Goal: Information Seeking & Learning: Understand process/instructions

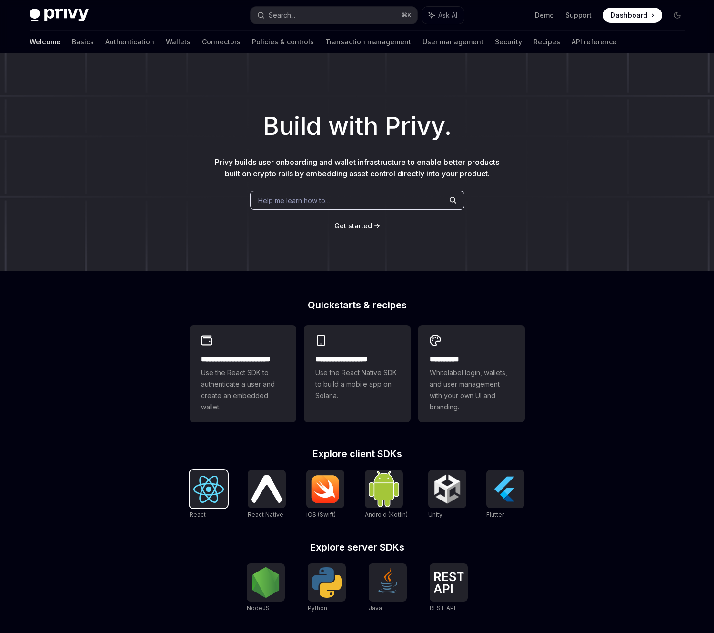
click at [213, 488] on img at bounding box center [209, 489] width 31 height 27
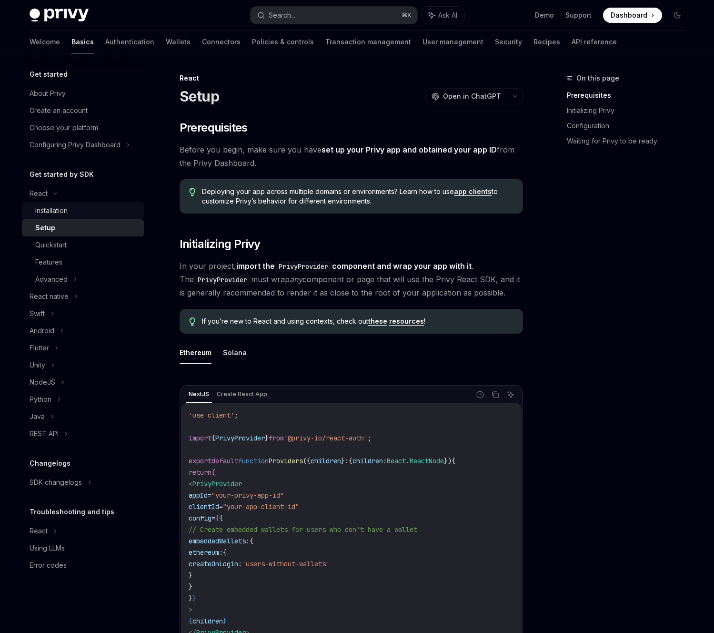
click at [95, 215] on div "Installation" at bounding box center [86, 210] width 103 height 11
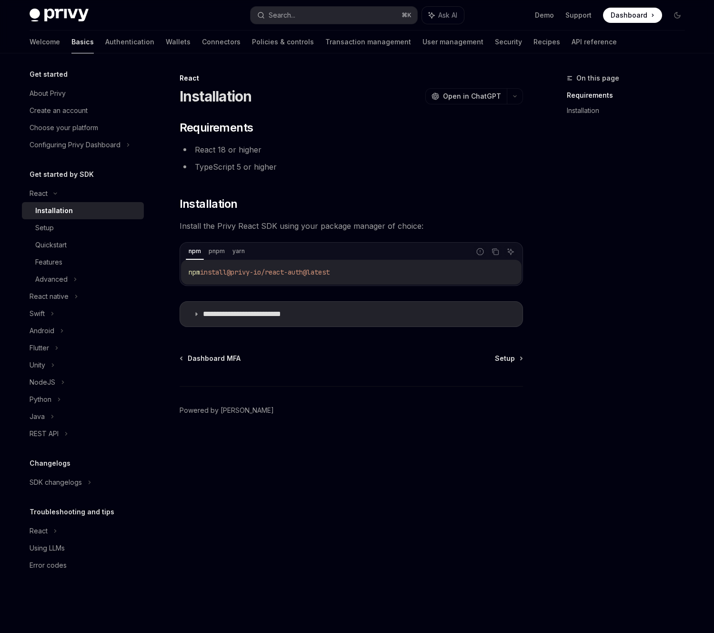
drag, startPoint x: 371, startPoint y: 276, endPoint x: 186, endPoint y: 277, distance: 185.0
click at [186, 277] on div "npm install @privy-io/react-auth@latest" at bounding box center [351, 272] width 341 height 25
copy span "npm install @privy-io/react-auth@latest"
click at [223, 312] on p "**********" at bounding box center [257, 314] width 108 height 10
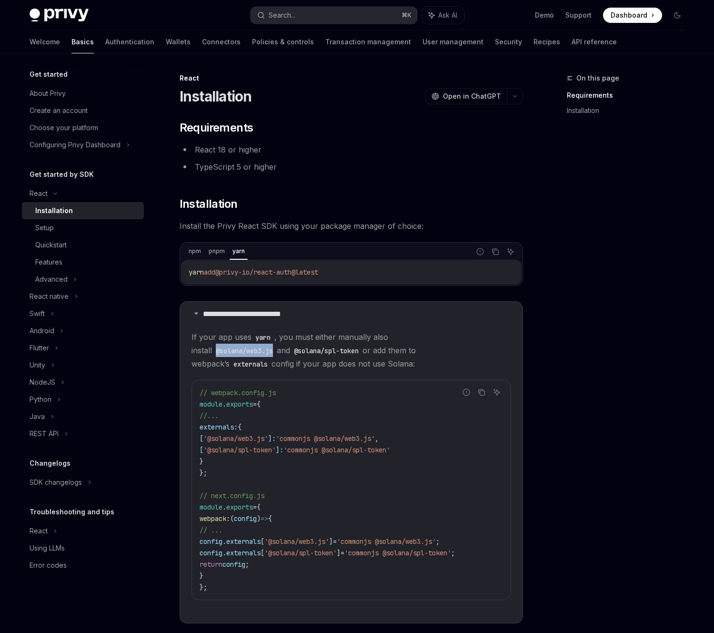
drag, startPoint x: 416, startPoint y: 338, endPoint x: 475, endPoint y: 338, distance: 59.1
click at [277, 346] on code "@solana/web3.js" at bounding box center [244, 351] width 65 height 10
copy code "@solana/web3.js"
drag, startPoint x: 265, startPoint y: 352, endPoint x: 196, endPoint y: 348, distance: 68.8
click at [290, 348] on code "@solana/spl-token" at bounding box center [326, 351] width 72 height 10
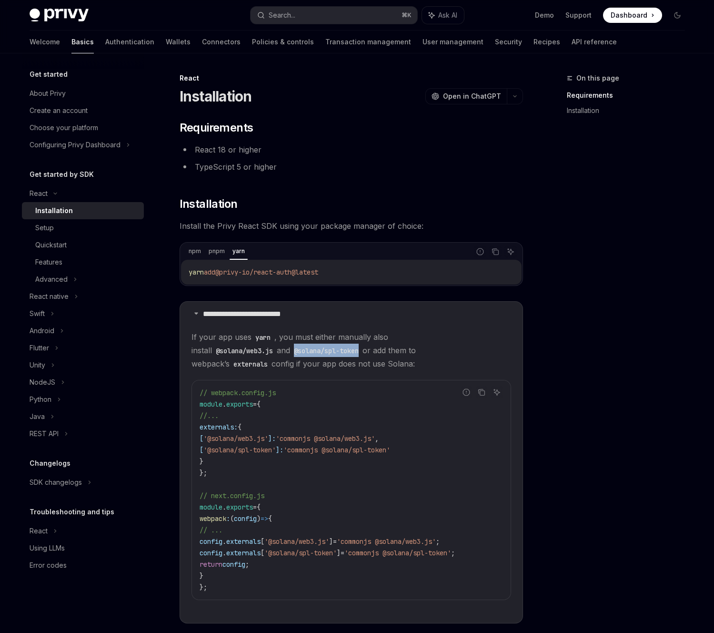
copy code "@solana/spl-token"
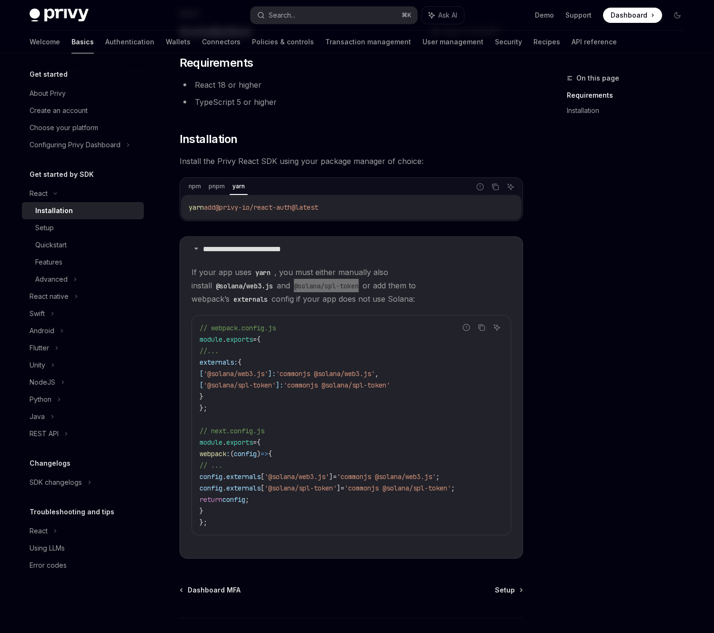
scroll to position [60, 0]
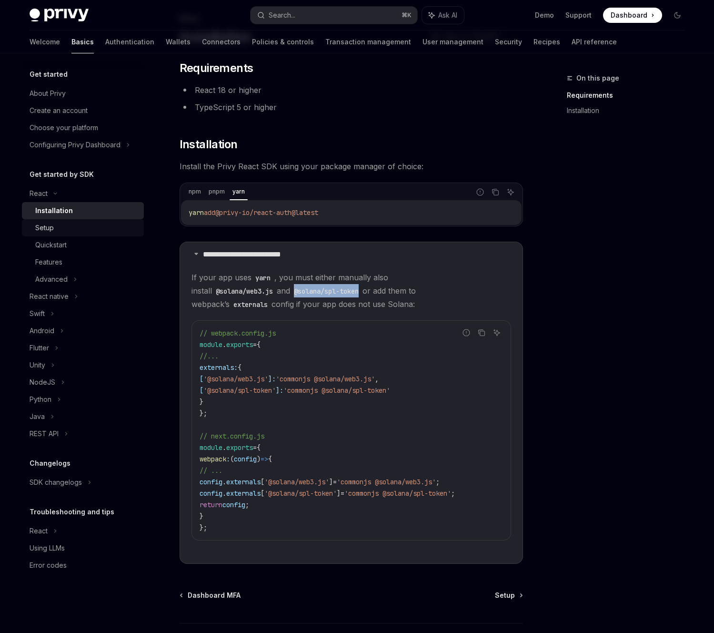
click at [51, 227] on div "Setup" at bounding box center [44, 227] width 19 height 11
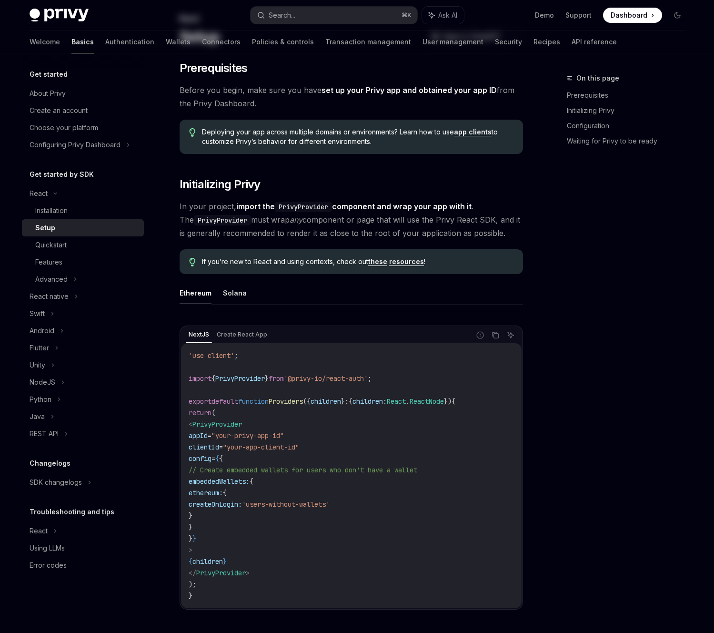
type textarea "*"
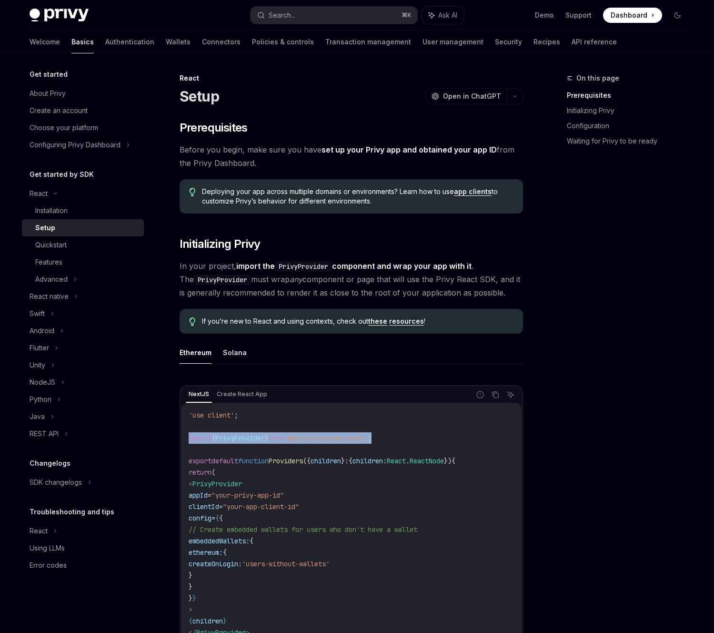
drag, startPoint x: 418, startPoint y: 441, endPoint x: 183, endPoint y: 437, distance: 234.6
click at [183, 437] on div "'use client' ; import { PrivyProvider } from '@privy-io/react-auth' ; export de…" at bounding box center [351, 535] width 341 height 265
copy span "import { PrivyProvider } from '@privy-io/react-auth' ;"
